Goal: Check status: Check status

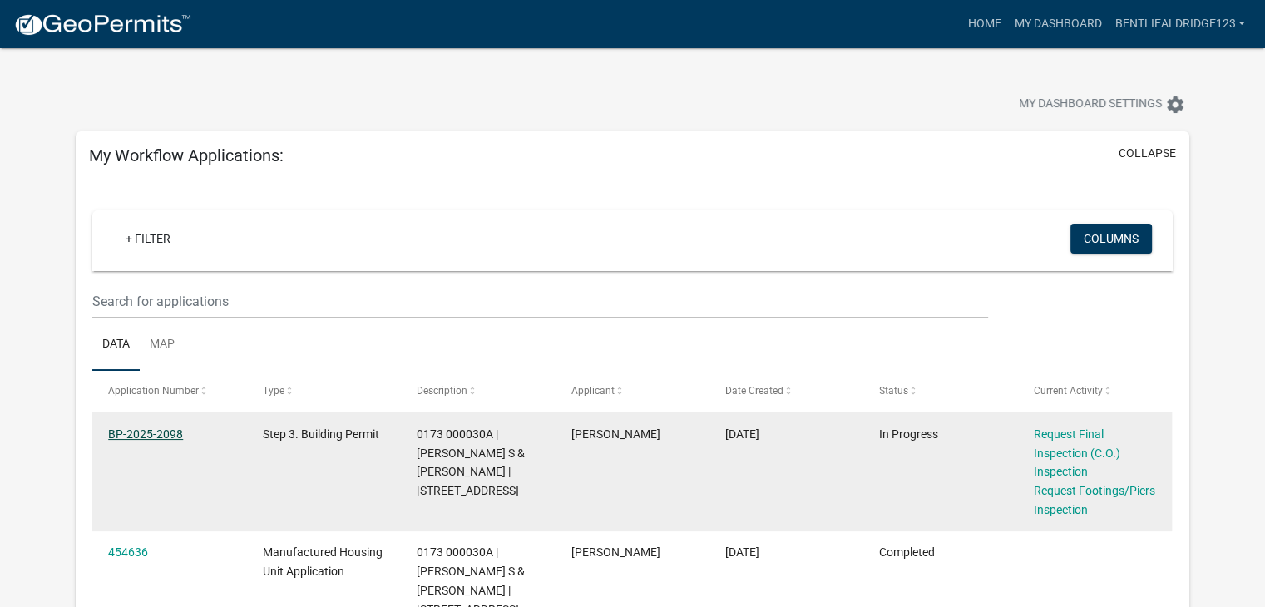
click at [141, 439] on link "BP-2025-2098" at bounding box center [145, 434] width 75 height 13
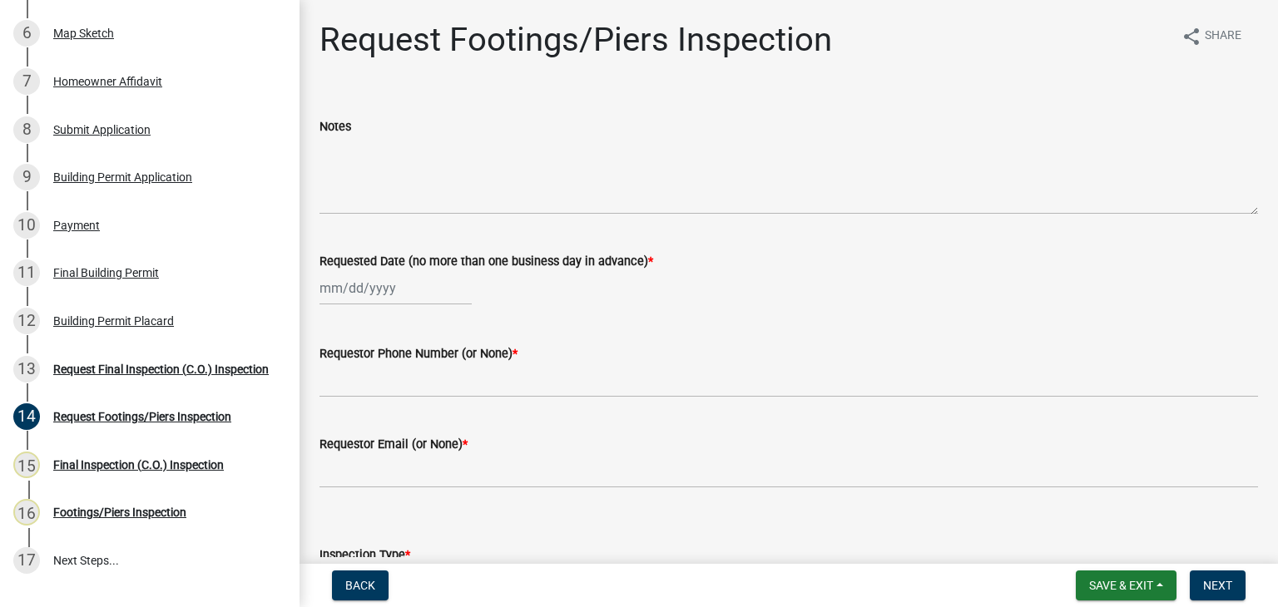
scroll to position [441, 0]
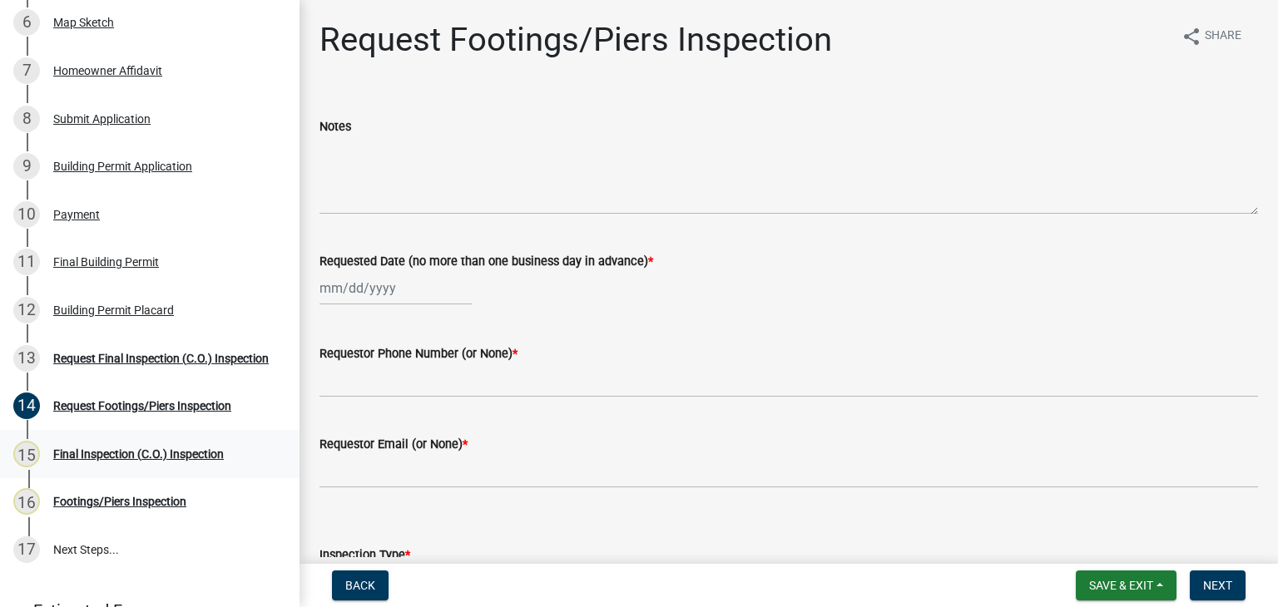
click at [158, 453] on div "Final Inspection (C.O.) Inspection" at bounding box center [138, 454] width 171 height 12
click at [147, 507] on div "16 Footings/Piers Inspection" at bounding box center [143, 501] width 260 height 27
click at [133, 304] on div "Building Permit Placard" at bounding box center [113, 310] width 121 height 12
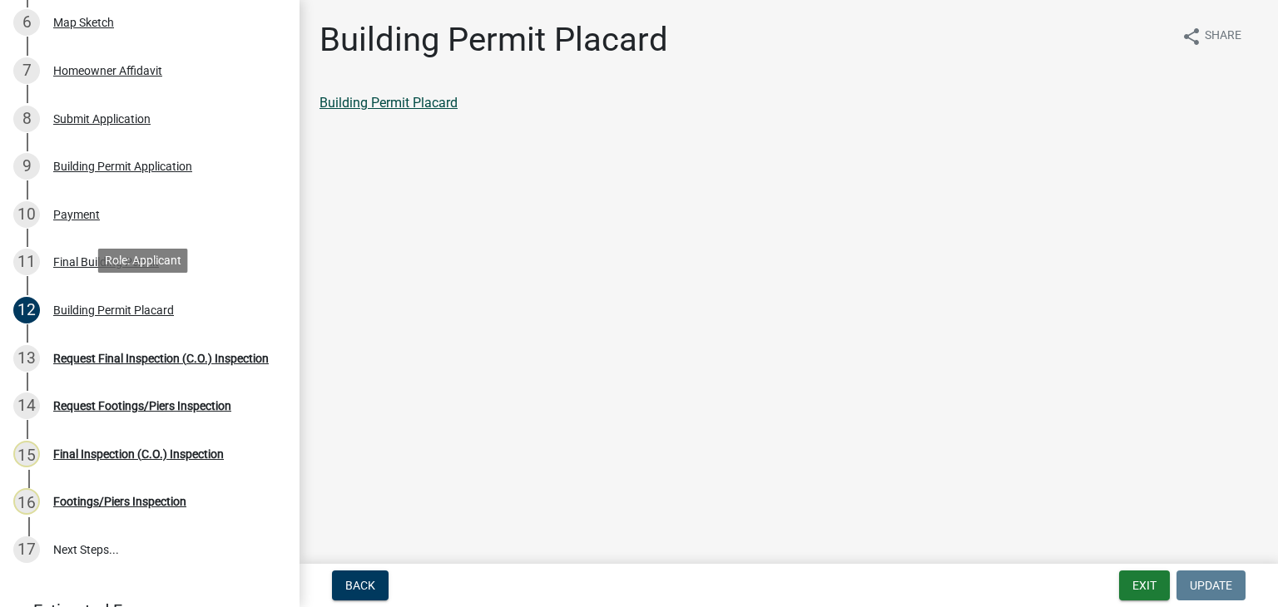
click at [428, 102] on link "Building Permit Placard" at bounding box center [388, 103] width 138 height 16
click at [148, 161] on div "Building Permit Application" at bounding box center [122, 167] width 139 height 12
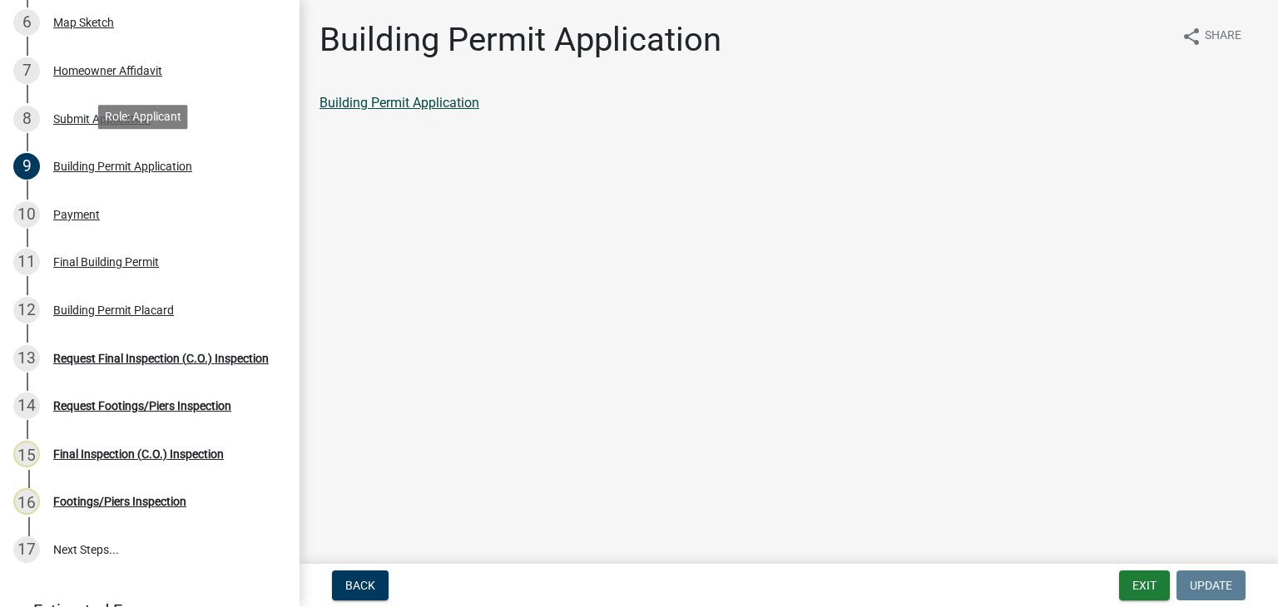
click at [442, 102] on link "Building Permit Application" at bounding box center [399, 103] width 160 height 16
click at [125, 260] on div "Final Building Permit" at bounding box center [106, 262] width 106 height 12
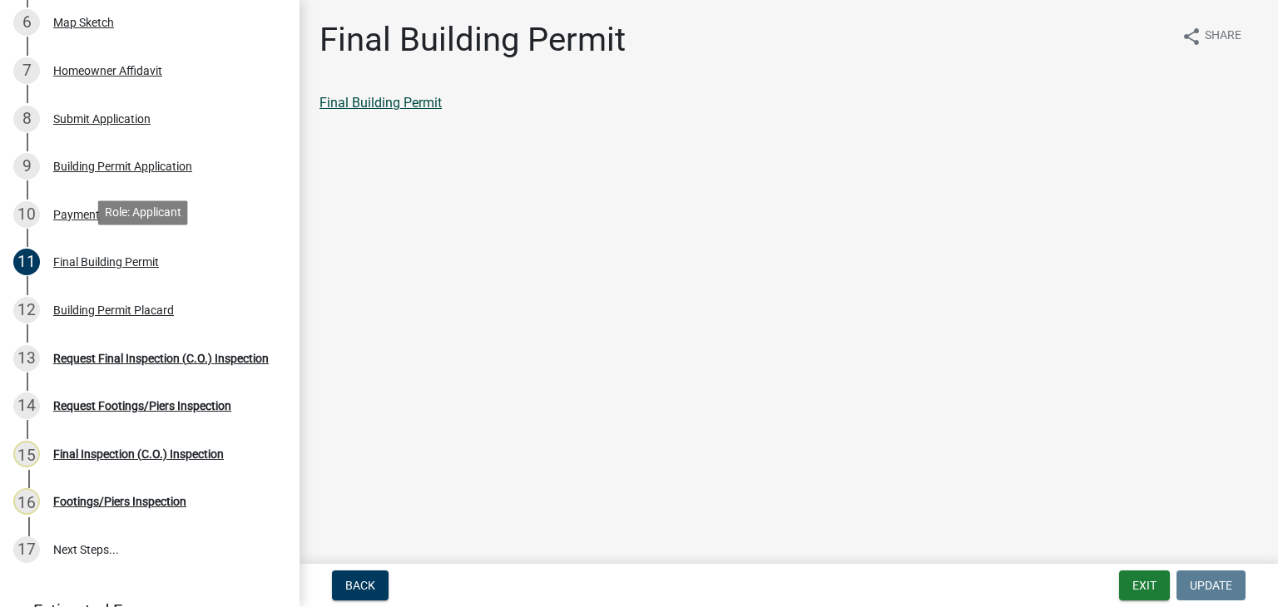
click at [411, 109] on link "Final Building Permit" at bounding box center [380, 103] width 122 height 16
